Goal: Find specific page/section: Find specific page/section

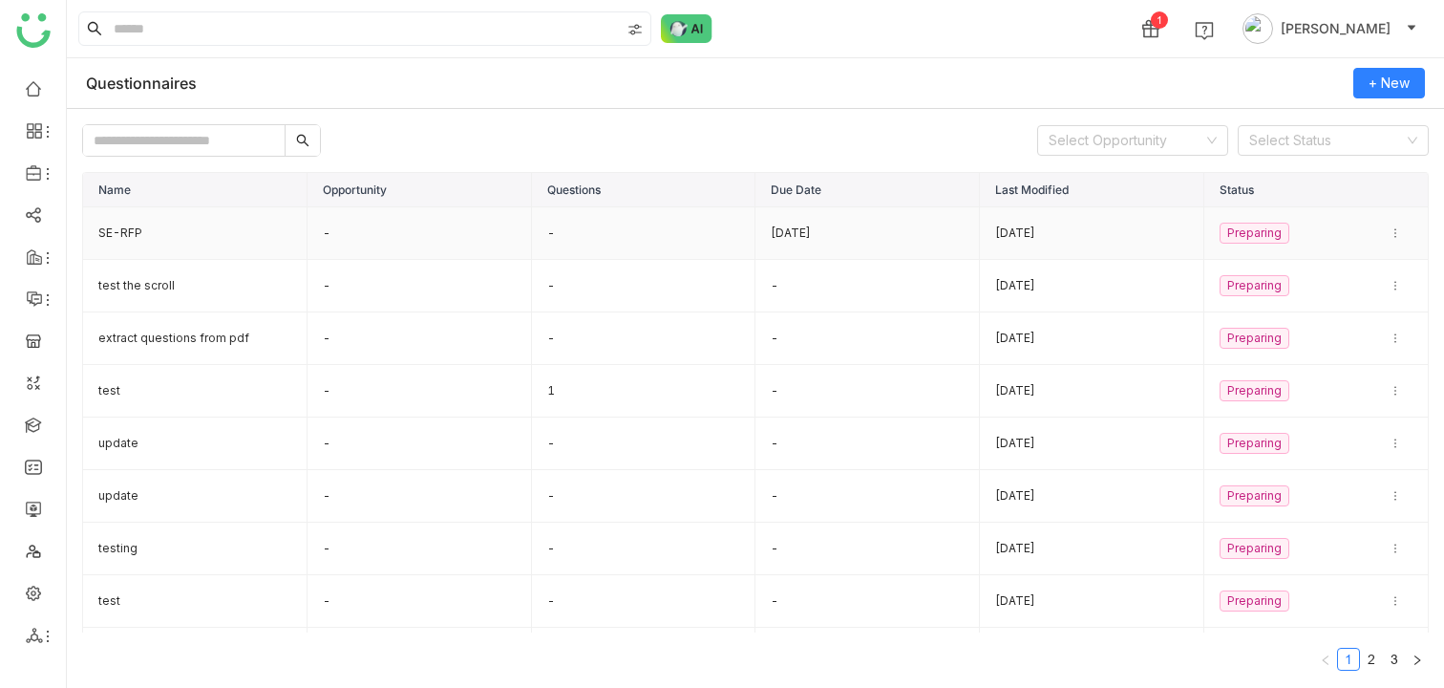
click at [322, 235] on td "-" at bounding box center [420, 233] width 224 height 53
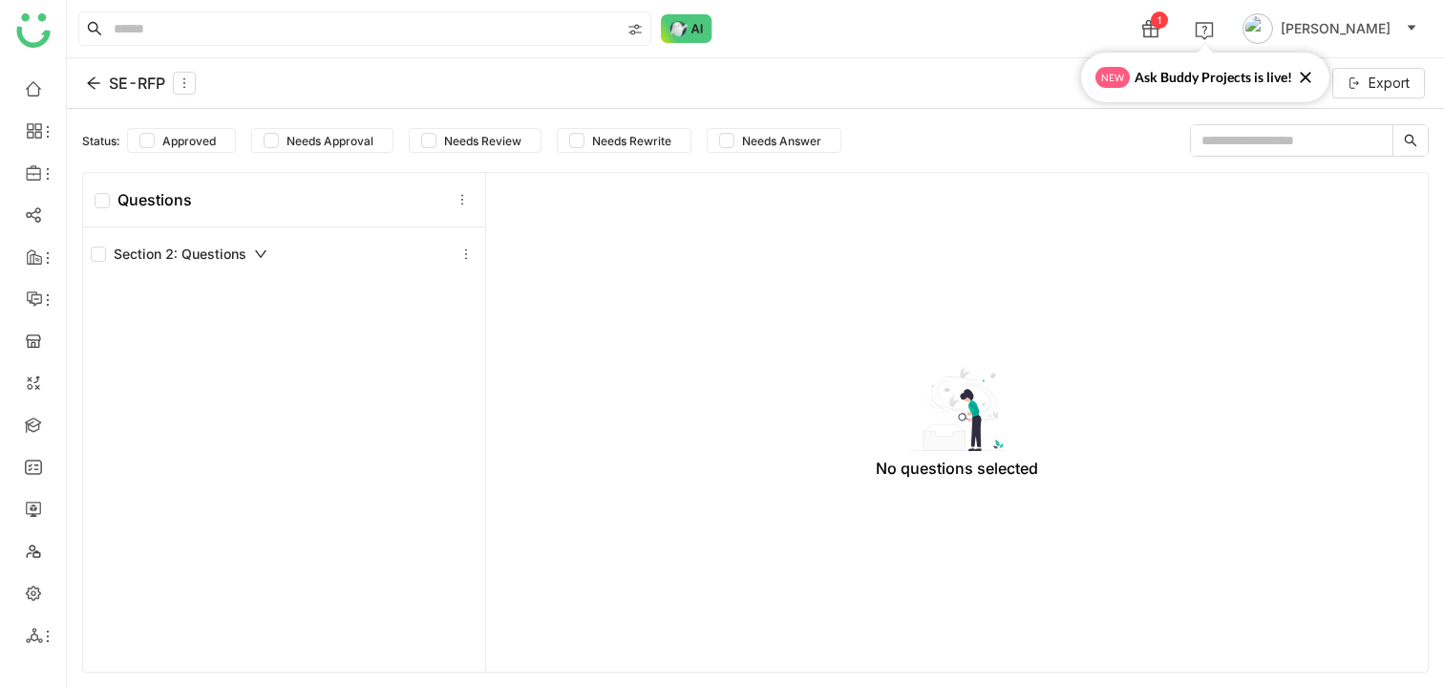
click at [96, 83] on icon at bounding box center [93, 83] width 12 height 12
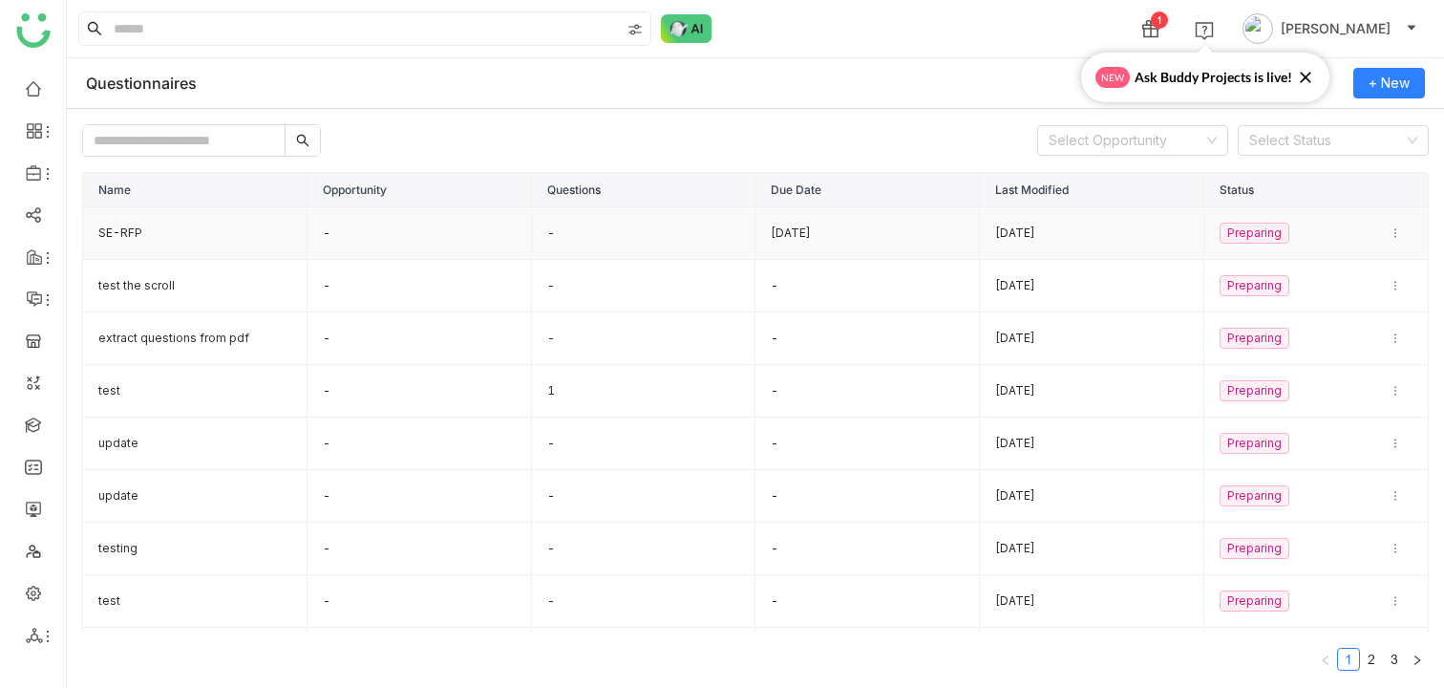
click at [203, 232] on td "SE-RFP" at bounding box center [195, 233] width 224 height 53
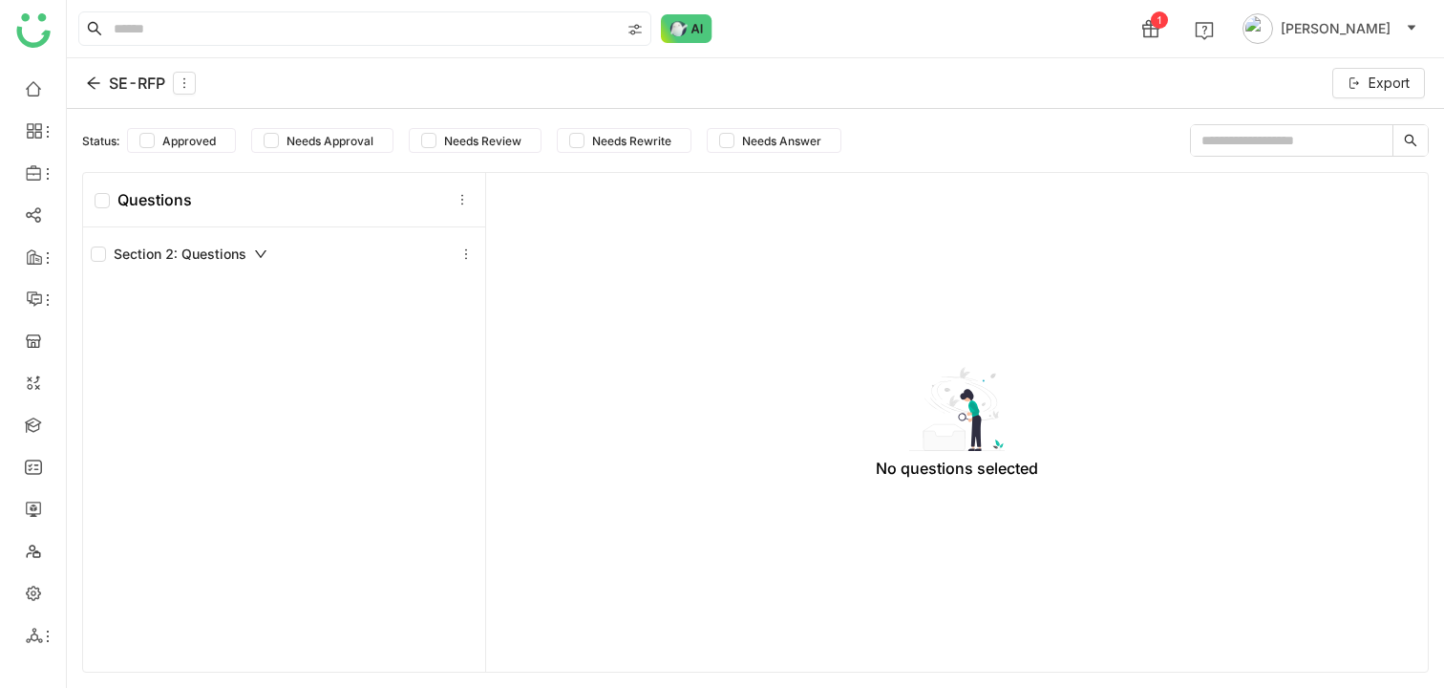
click at [767, 27] on div "1 aavi aavi" at bounding box center [756, 28] width 1378 height 57
click at [803, 13] on div "1 aavi aavi" at bounding box center [756, 28] width 1378 height 57
click at [763, 23] on div "1 aavi aavi" at bounding box center [756, 28] width 1378 height 57
click at [824, 35] on div "1 aavi aavi" at bounding box center [756, 28] width 1378 height 57
click at [89, 79] on icon at bounding box center [93, 82] width 15 height 15
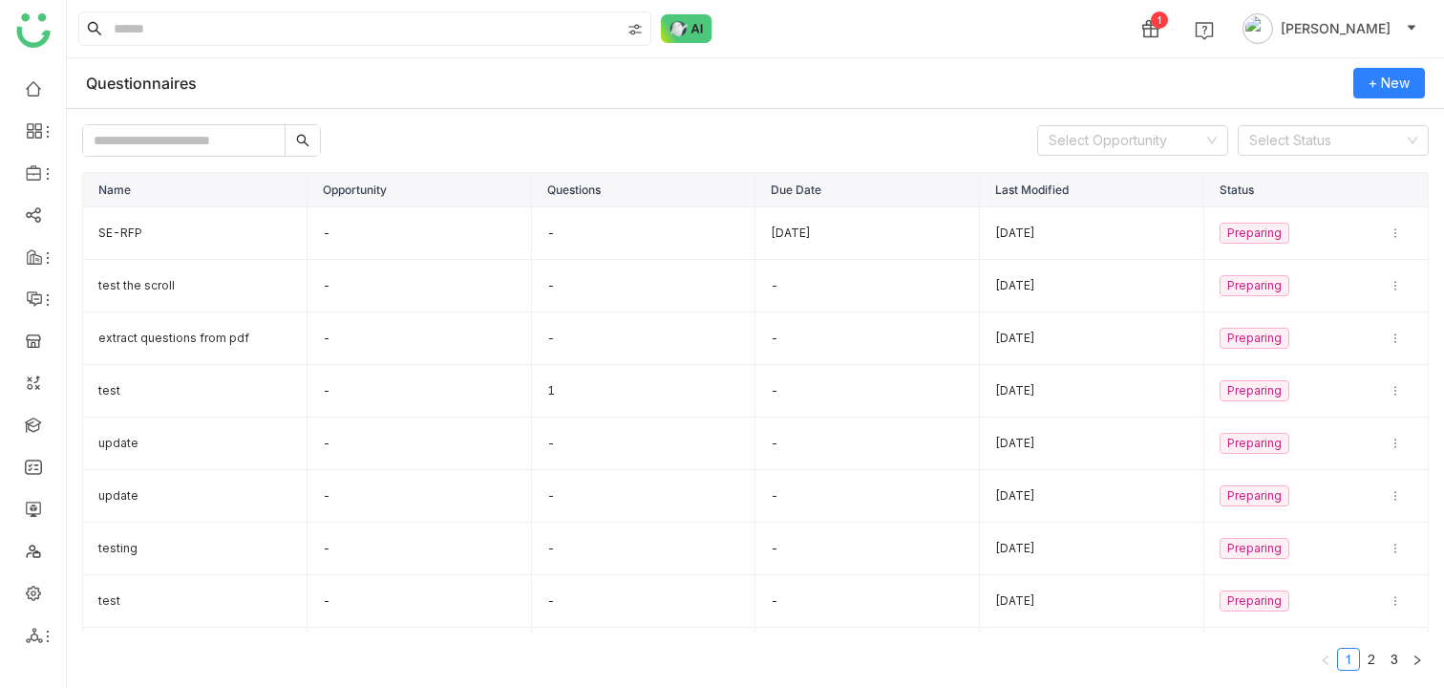
click at [664, 125] on div "Select Opportunity Select Status" at bounding box center [755, 140] width 1347 height 32
